Goal: Use online tool/utility: Utilize a website feature to perform a specific function

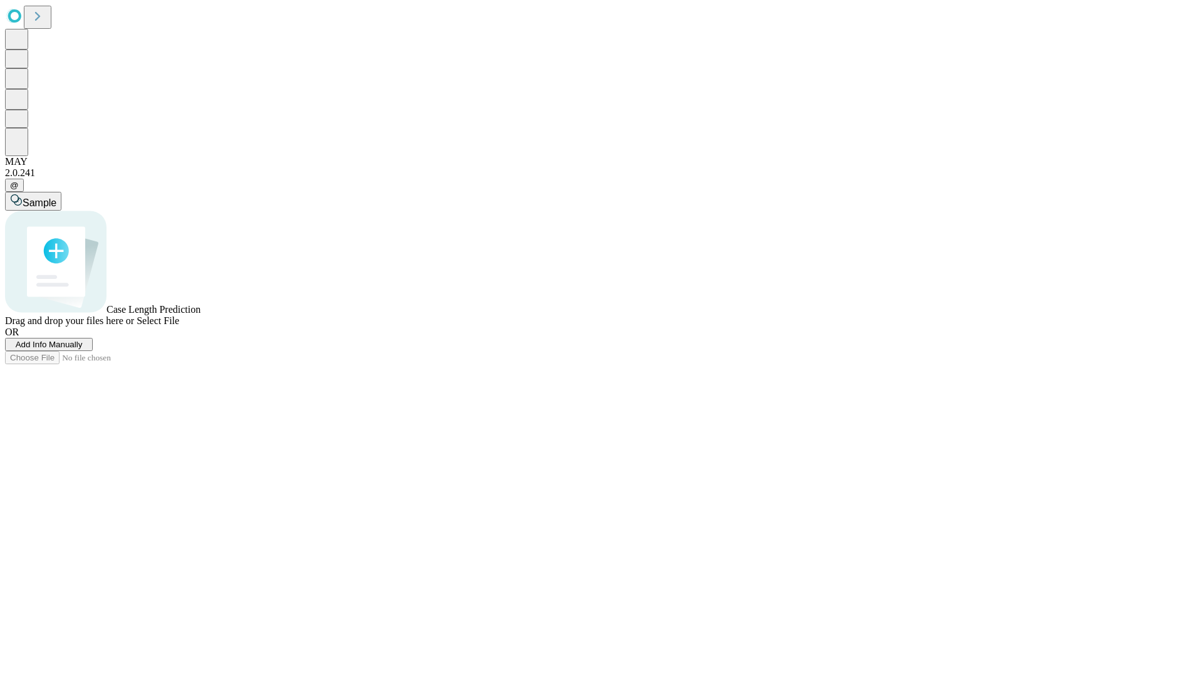
click at [83, 349] on span "Add Info Manually" at bounding box center [49, 344] width 67 height 9
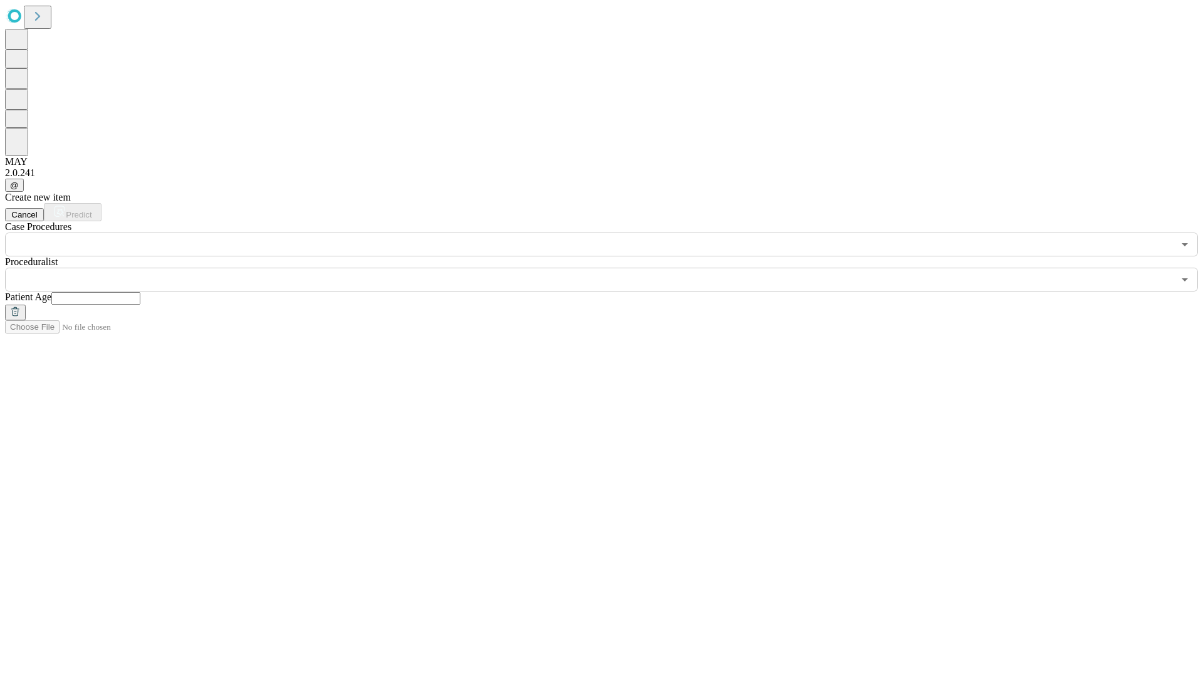
click at [140, 292] on input "text" at bounding box center [95, 298] width 89 height 13
type input "**"
click at [610, 268] on input "text" at bounding box center [589, 280] width 1169 height 24
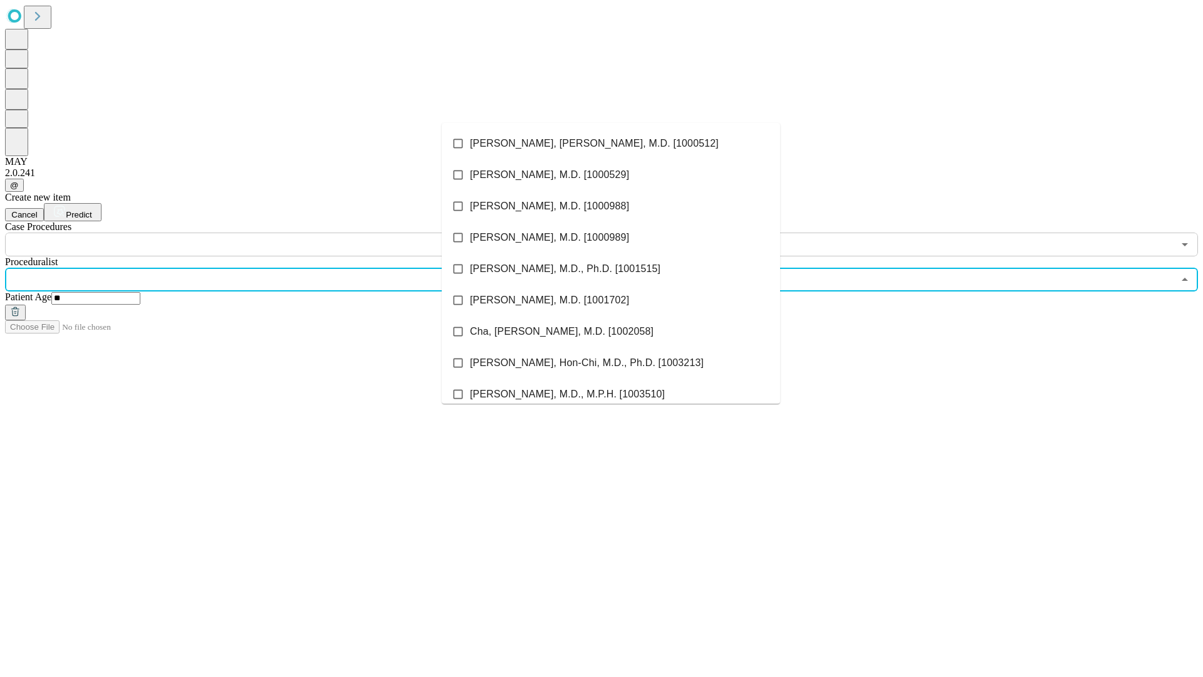
click at [611, 144] on li "[PERSON_NAME], [PERSON_NAME], M.D. [1000512]" at bounding box center [611, 143] width 338 height 31
click at [263, 233] on input "text" at bounding box center [589, 245] width 1169 height 24
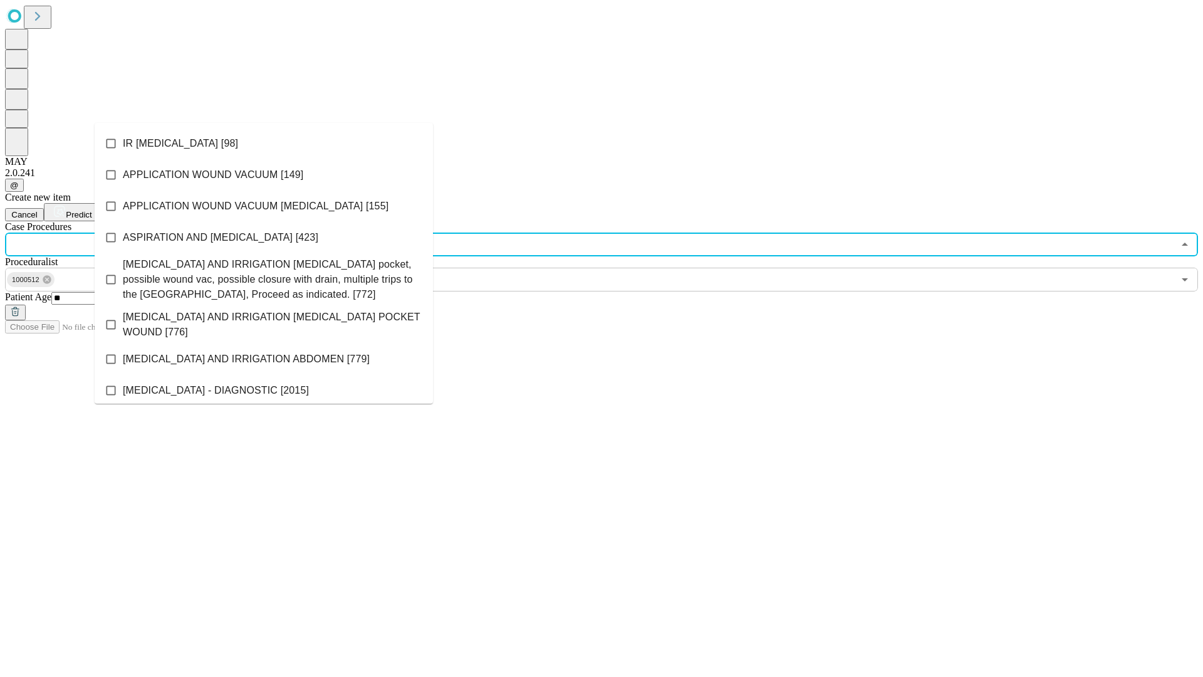
click at [264, 144] on li "IR [MEDICAL_DATA] [98]" at bounding box center [264, 143] width 338 height 31
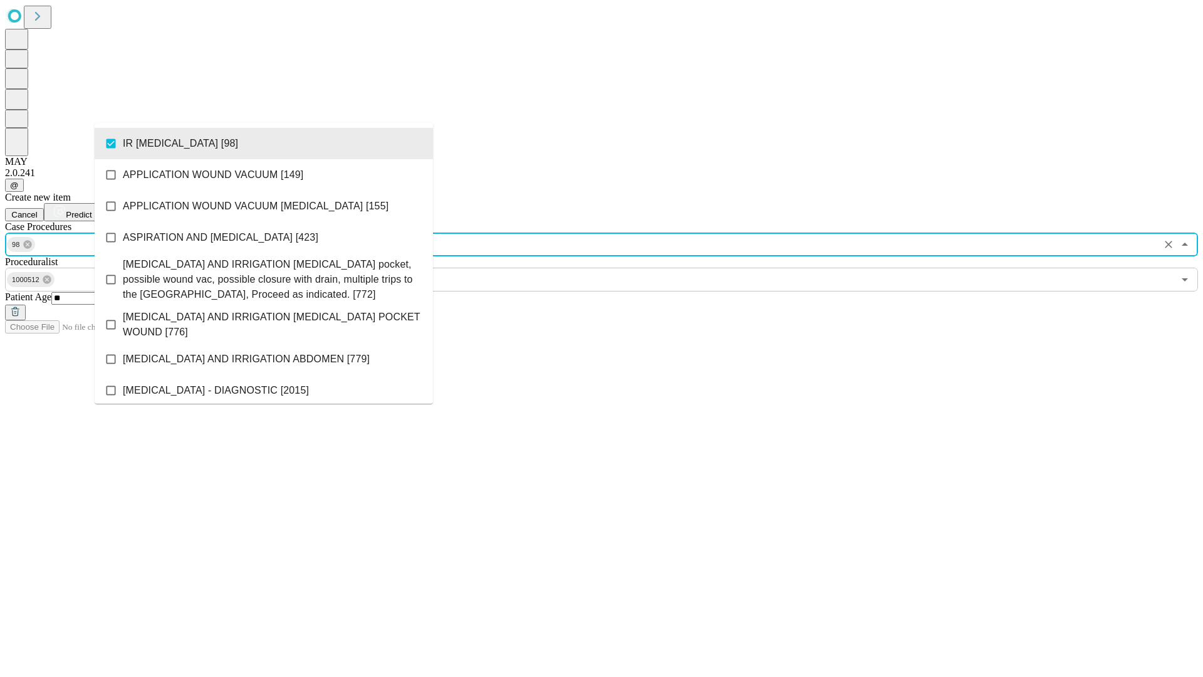
click at [92, 210] on span "Predict" at bounding box center [79, 214] width 26 height 9
